Goal: Navigation & Orientation: Find specific page/section

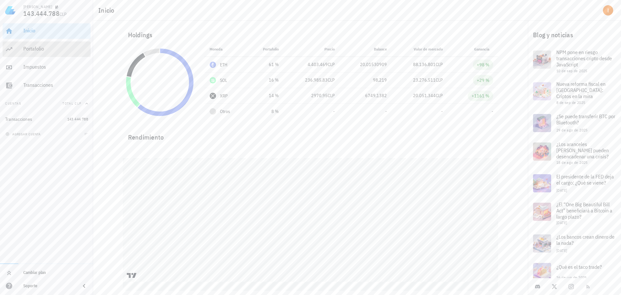
click at [75, 47] on div "Portafolio" at bounding box center [55, 49] width 65 height 6
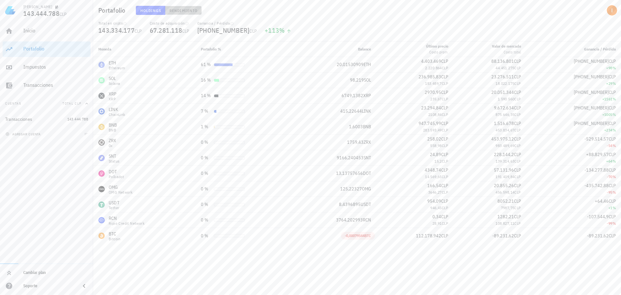
click at [183, 15] on button "Rendimiento" at bounding box center [183, 10] width 37 height 9
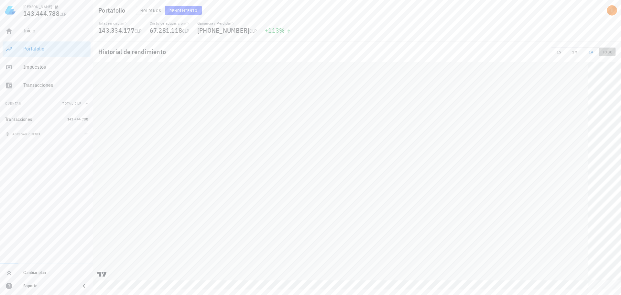
click at [607, 52] on span "TODO" at bounding box center [607, 51] width 11 height 5
